Goal: Check status: Check status

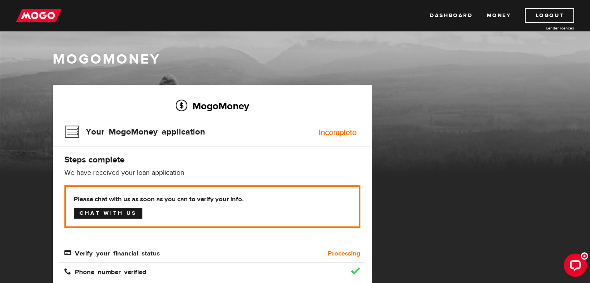
click at [101, 216] on link "Chat with us" at bounding box center [108, 213] width 69 height 11
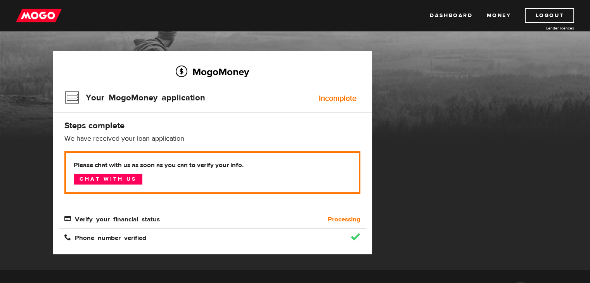
scroll to position [35, 0]
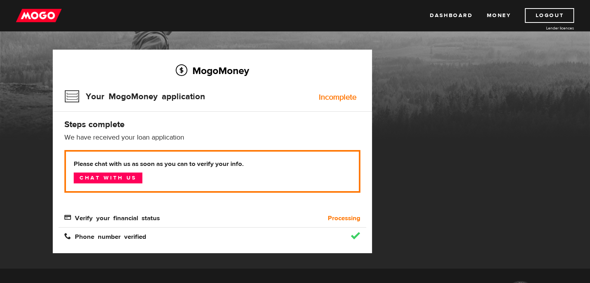
click at [126, 218] on span "Verify your financial status" at bounding box center [111, 217] width 95 height 7
click at [135, 216] on span "Verify your financial status" at bounding box center [111, 217] width 95 height 7
click at [344, 215] on b "Processing" at bounding box center [344, 218] width 33 height 9
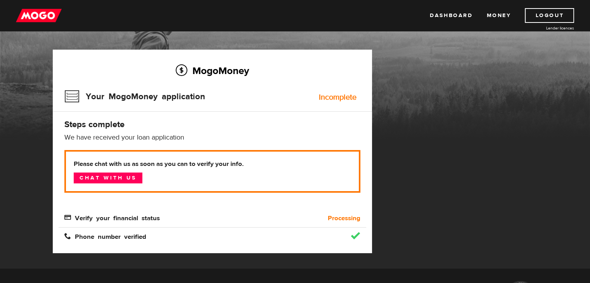
click at [373, 129] on div "MogoMoney Your MogoMoney application Expired Your MogoMoney credit decision has…" at bounding box center [212, 159] width 331 height 219
click at [82, 216] on span "Verify your financial status" at bounding box center [111, 217] width 95 height 7
click at [440, 11] on link "Dashboard" at bounding box center [451, 15] width 43 height 15
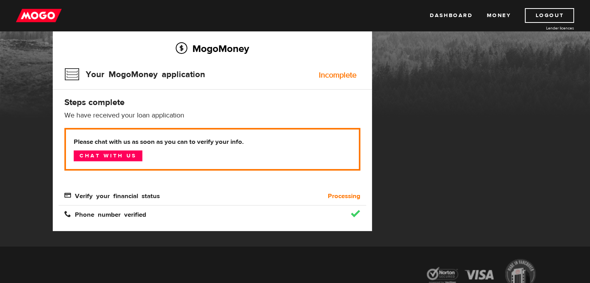
scroll to position [61, 0]
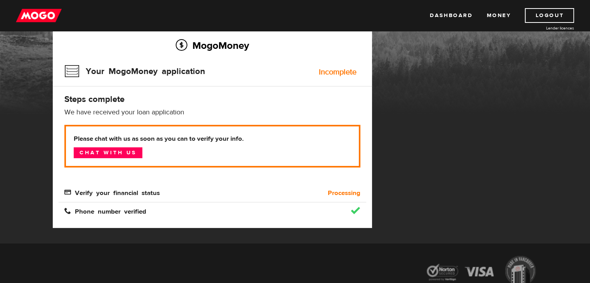
click at [113, 194] on span "Verify your financial status" at bounding box center [111, 192] width 95 height 7
click at [348, 189] on b "Processing" at bounding box center [344, 193] width 33 height 9
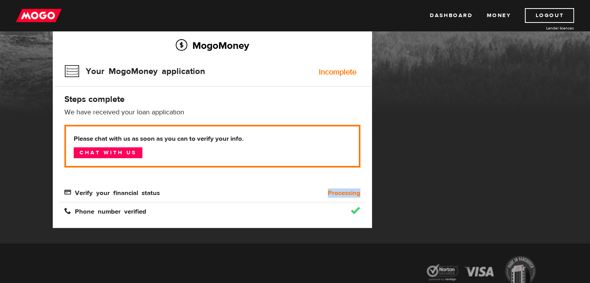
click at [348, 189] on b "Processing" at bounding box center [344, 193] width 33 height 9
drag, startPoint x: 78, startPoint y: 71, endPoint x: 68, endPoint y: 71, distance: 10.1
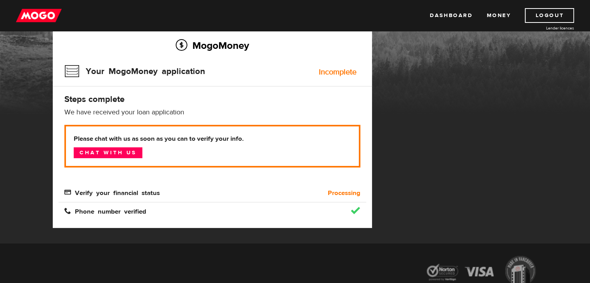
click at [68, 71] on h3 "Your MogoMoney application" at bounding box center [134, 71] width 141 height 20
click at [102, 193] on span "Verify your financial status" at bounding box center [111, 192] width 95 height 7
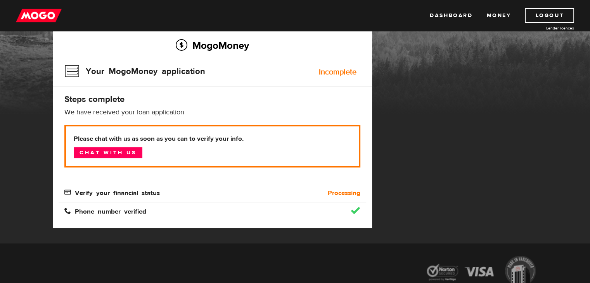
click at [334, 192] on b "Processing" at bounding box center [344, 193] width 33 height 9
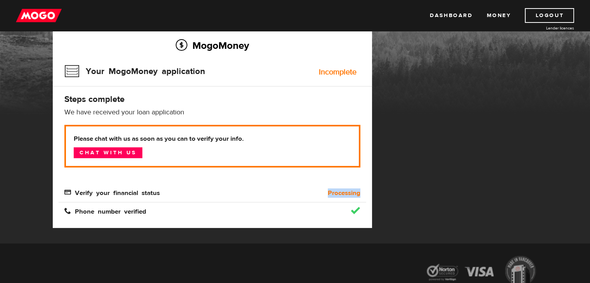
click at [334, 192] on b "Processing" at bounding box center [344, 193] width 33 height 9
click at [424, 97] on div "MogoMoney Your MogoMoney application Expired Your MogoMoney credit decision has…" at bounding box center [295, 133] width 497 height 219
click at [109, 187] on div "Please chat with us as soon as you can to verify your info. Chat with us Verify…" at bounding box center [212, 161] width 296 height 73
click at [500, 10] on link "Money" at bounding box center [498, 15] width 24 height 15
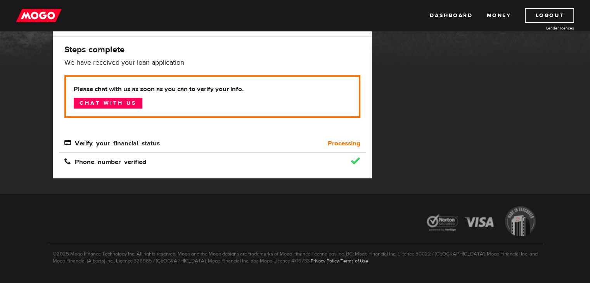
scroll to position [110, 0]
click at [340, 145] on b "Processing" at bounding box center [344, 143] width 33 height 9
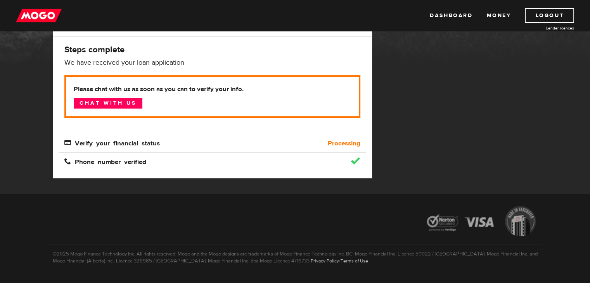
click at [252, 139] on div "Verify your financial status" at bounding box center [174, 143] width 231 height 9
click at [143, 140] on span "Verify your financial status" at bounding box center [111, 142] width 95 height 7
drag, startPoint x: 143, startPoint y: 140, endPoint x: 295, endPoint y: 154, distance: 152.7
click at [295, 154] on div "MogoMoney Your MogoMoney application Incomplete Steps complete We have received…" at bounding box center [212, 77] width 319 height 204
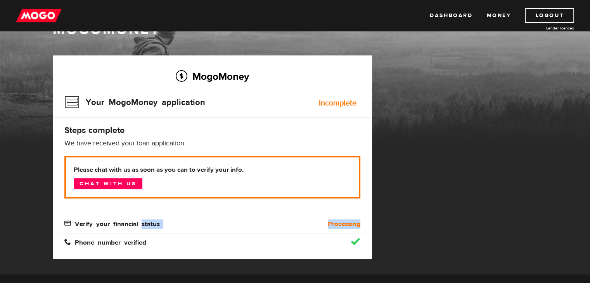
scroll to position [32, 0]
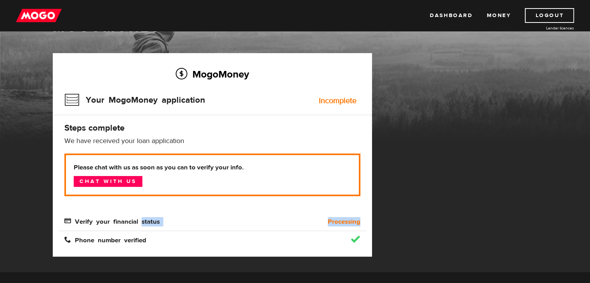
click at [351, 222] on b "Processing" at bounding box center [344, 221] width 33 height 9
